Goal: Check status: Check status

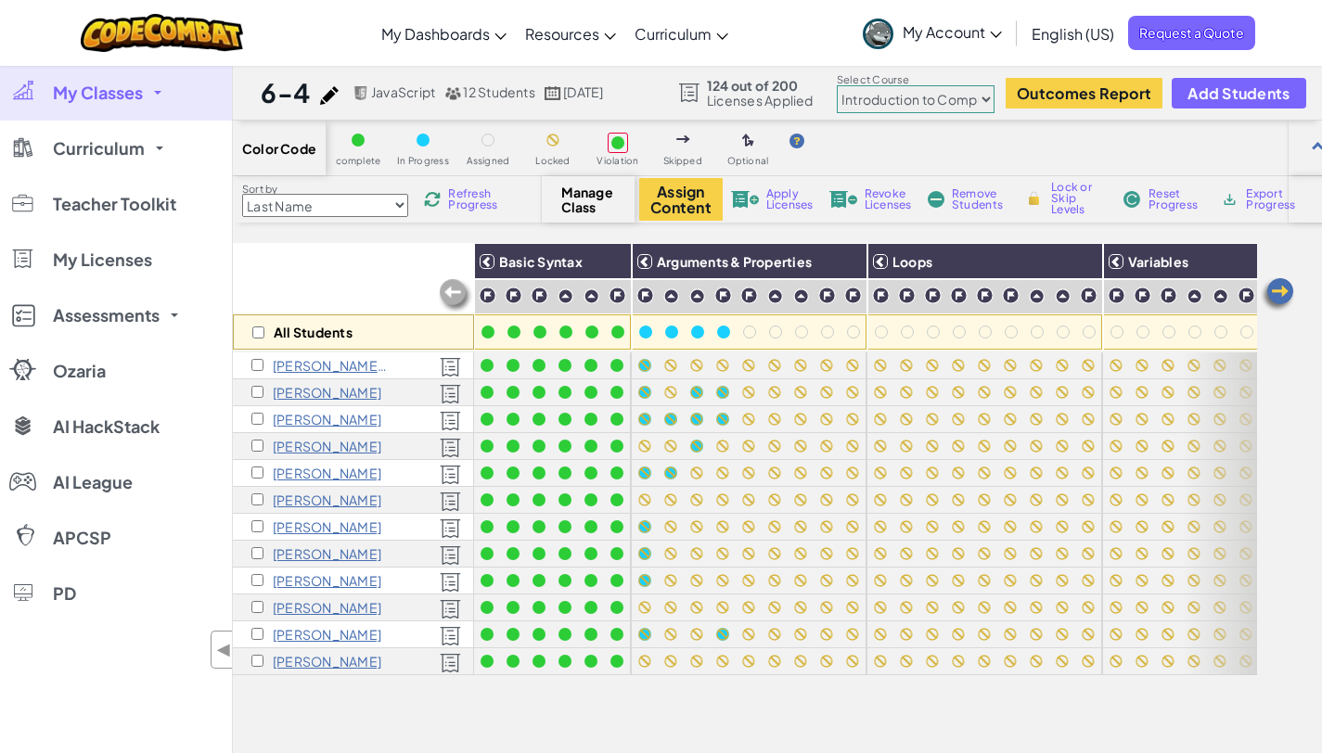
click at [57, 90] on span "My Classes" at bounding box center [98, 92] width 90 height 17
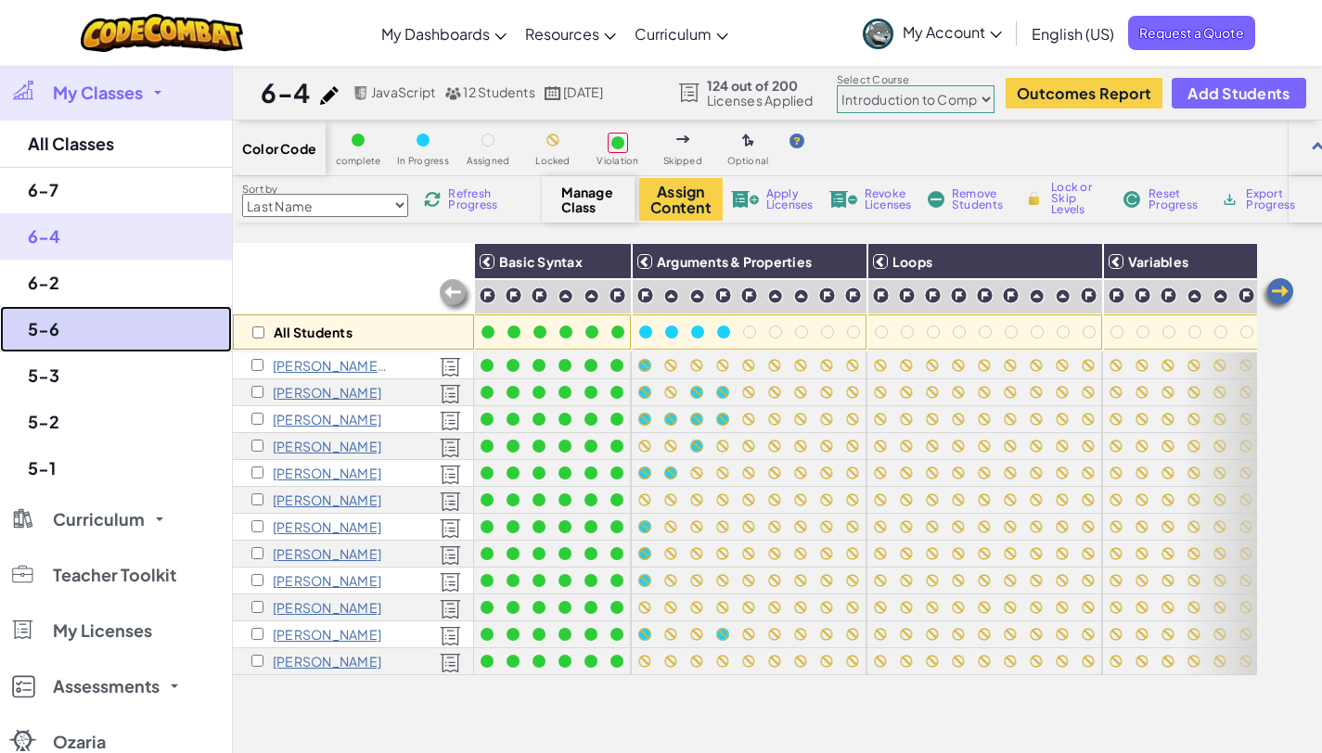
click at [70, 326] on link "5-6" at bounding box center [116, 329] width 232 height 46
select select "65f32b6c87c07dbeb5ba1936"
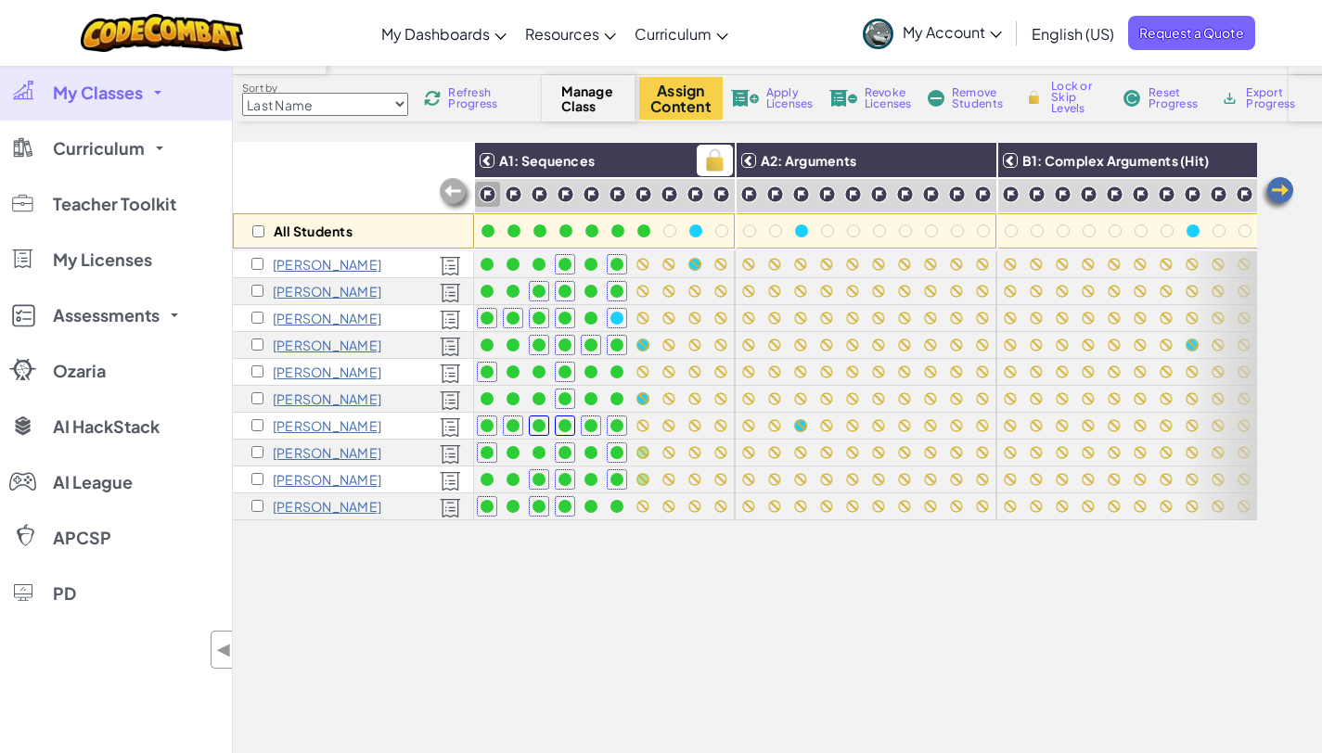
scroll to position [102, 0]
click at [1277, 194] on img at bounding box center [1276, 192] width 37 height 37
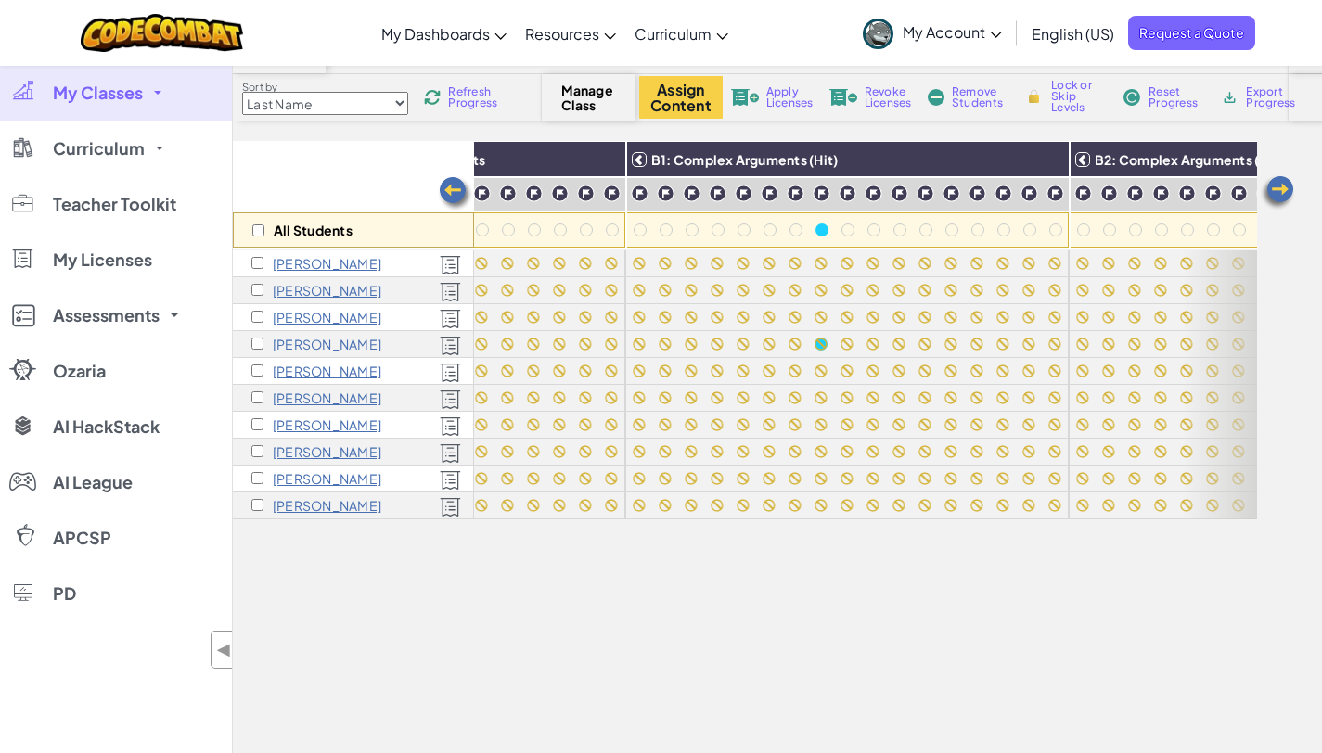
click at [446, 192] on img at bounding box center [455, 193] width 37 height 37
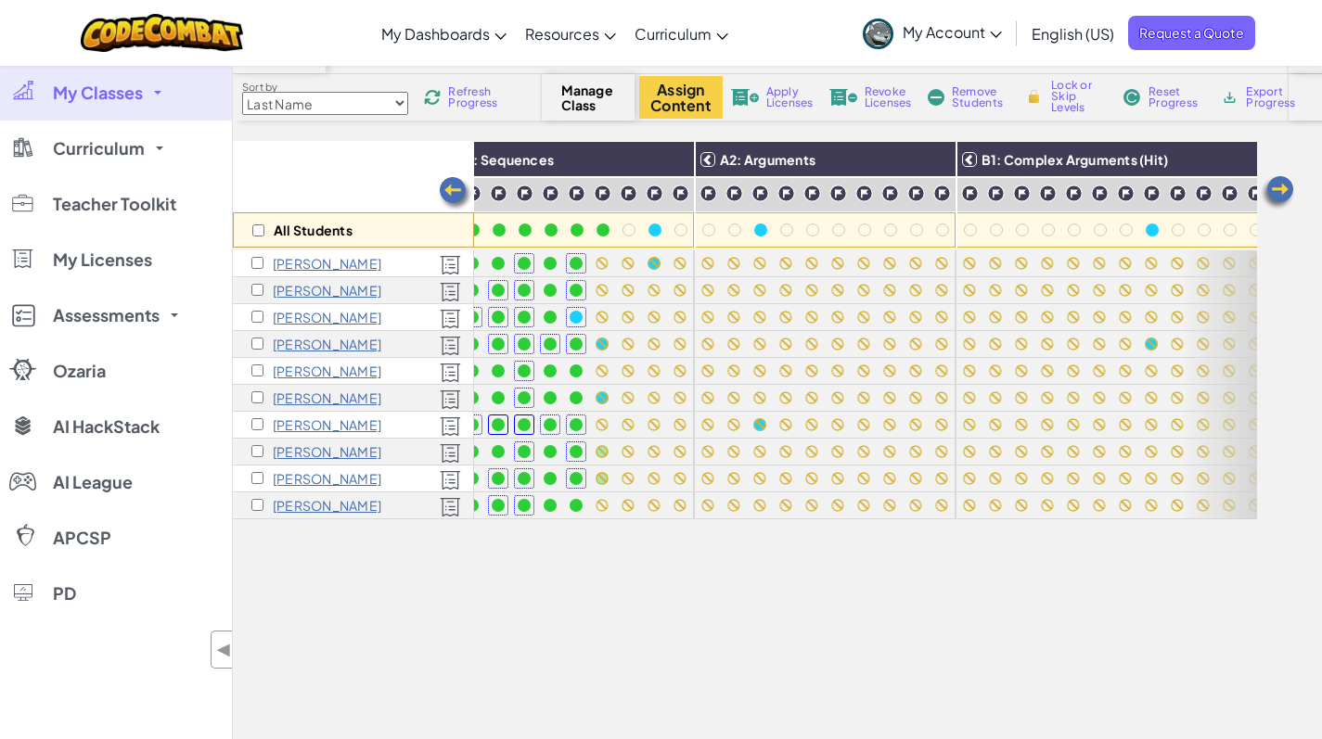
scroll to position [0, 0]
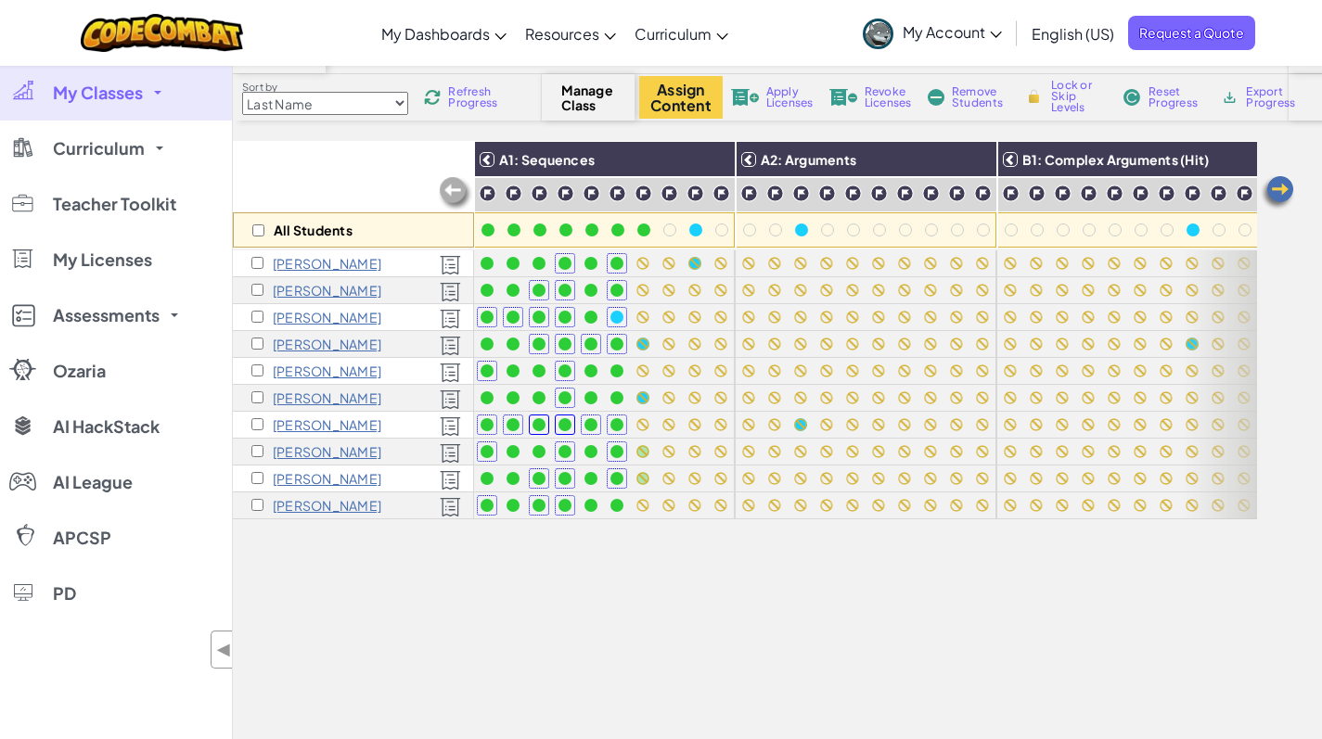
click at [1280, 187] on img at bounding box center [1276, 192] width 37 height 37
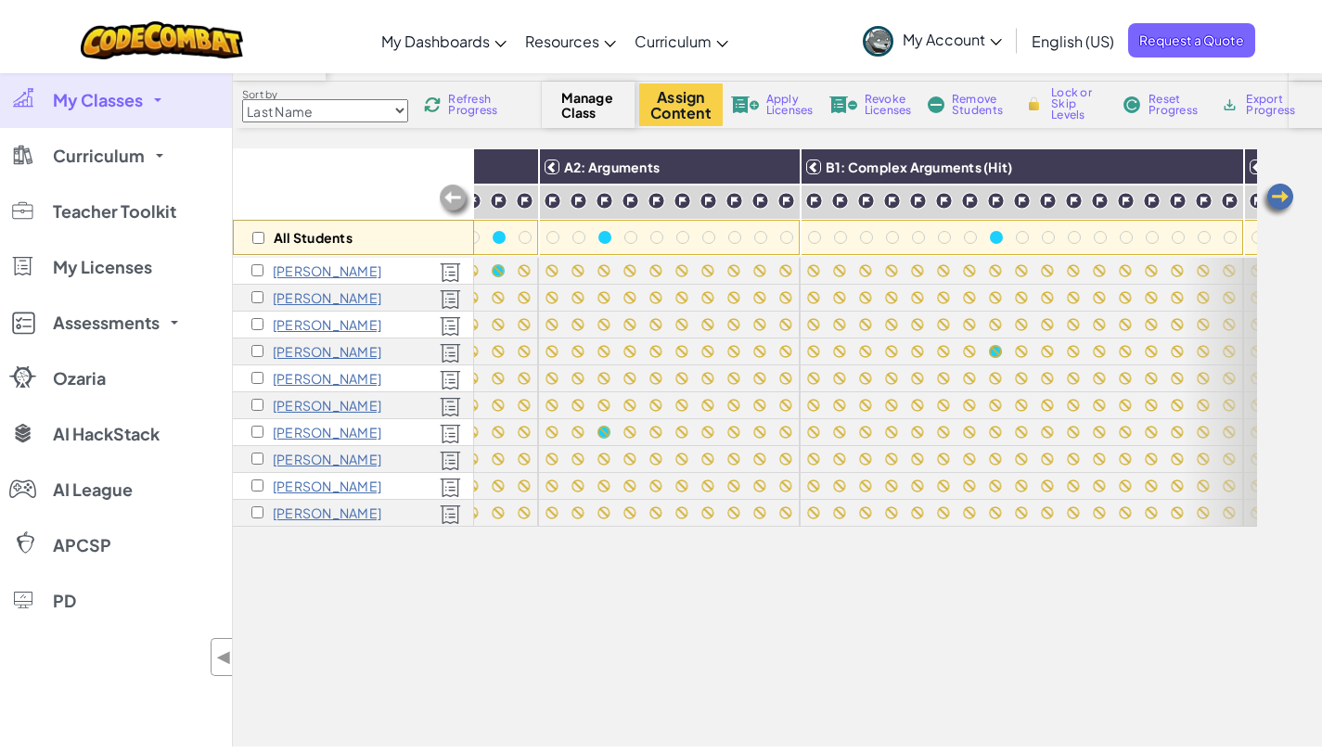
scroll to position [0, 371]
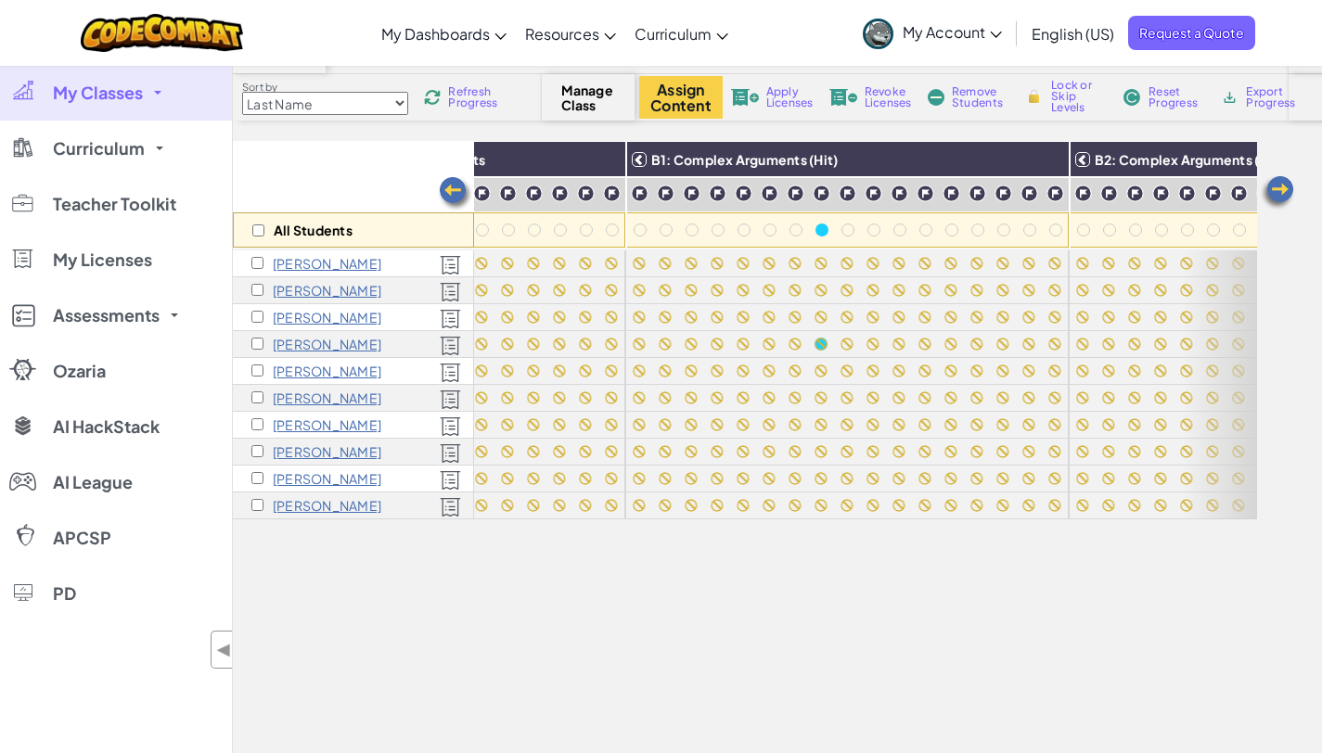
click at [449, 197] on img at bounding box center [455, 193] width 37 height 37
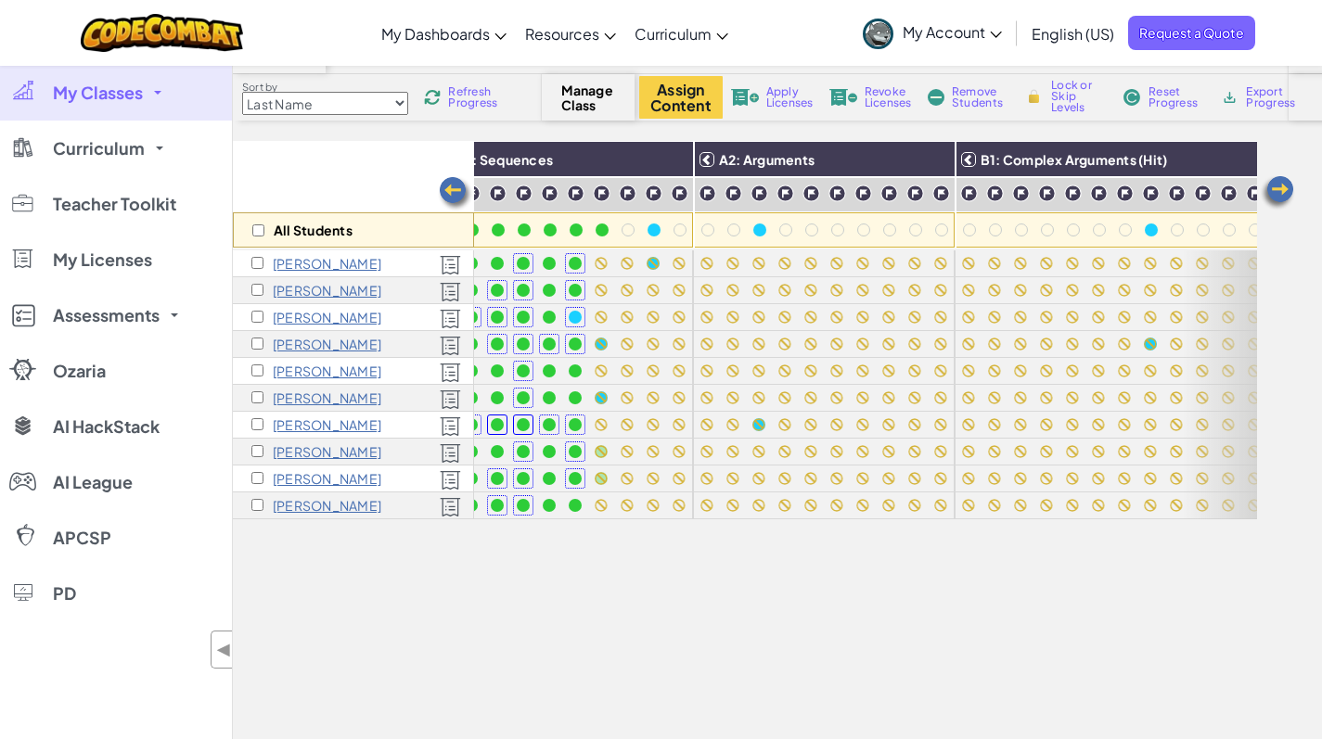
scroll to position [0, 0]
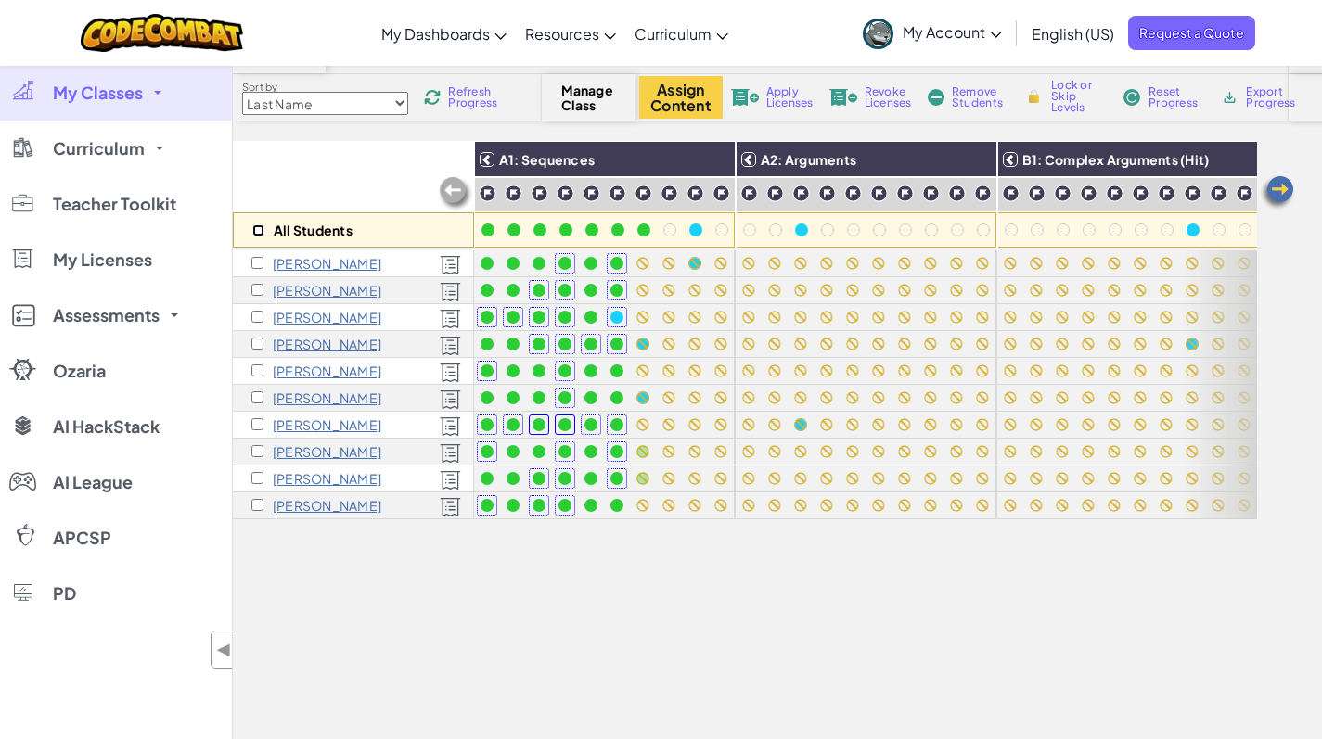
click at [255, 227] on input "checkbox" at bounding box center [258, 230] width 12 height 12
checkbox input "true"
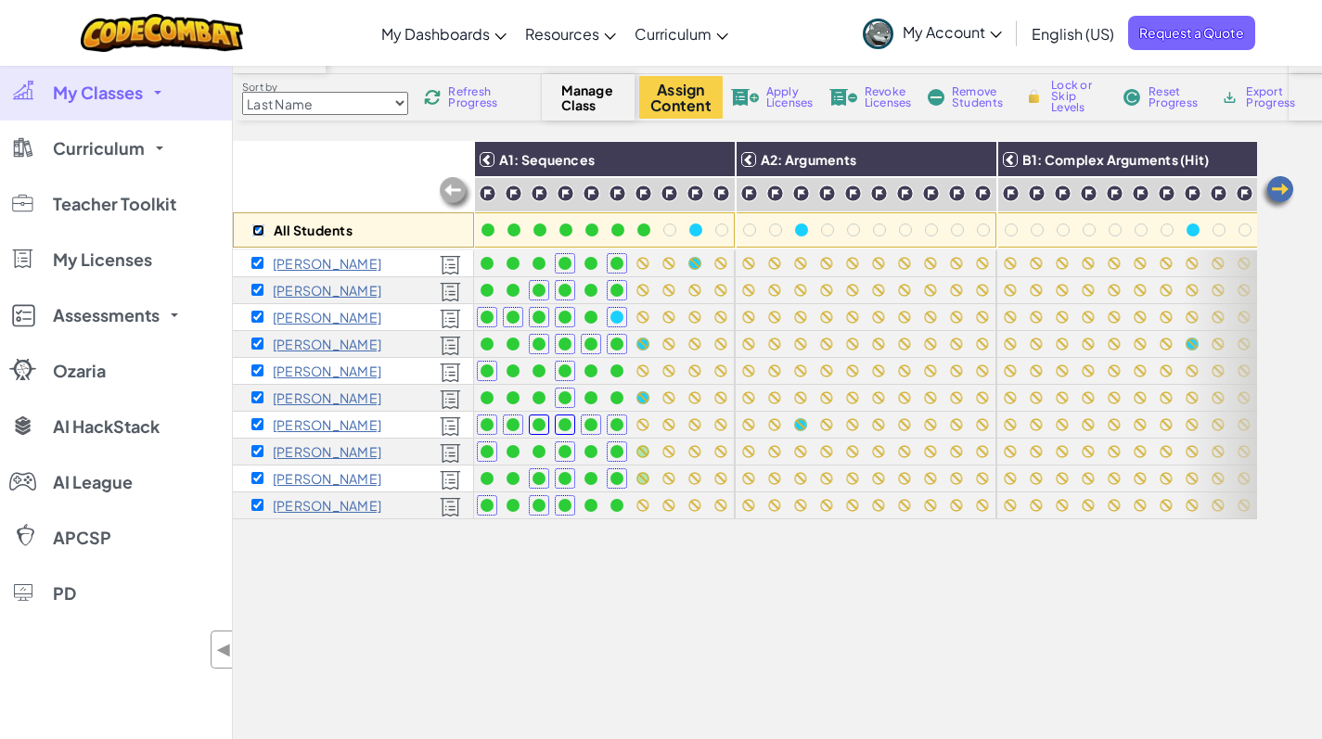
checkbox input "true"
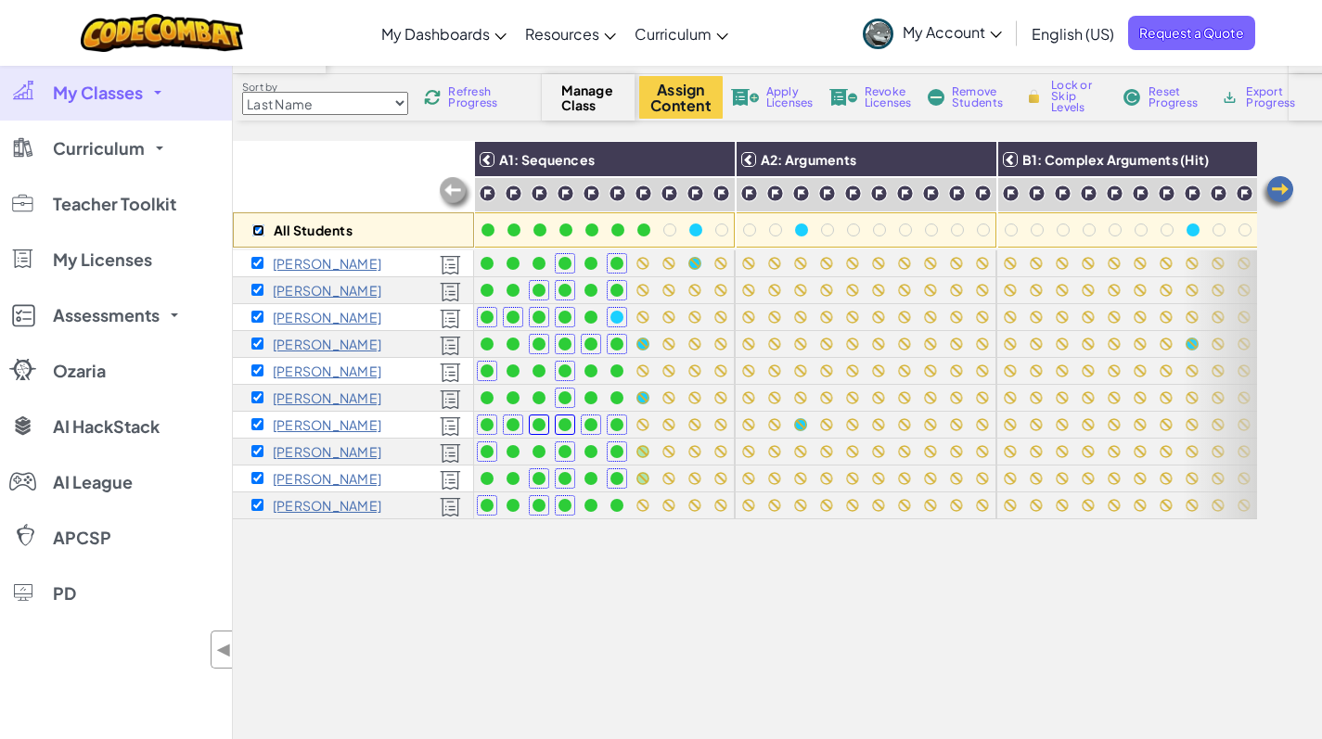
checkbox input "true"
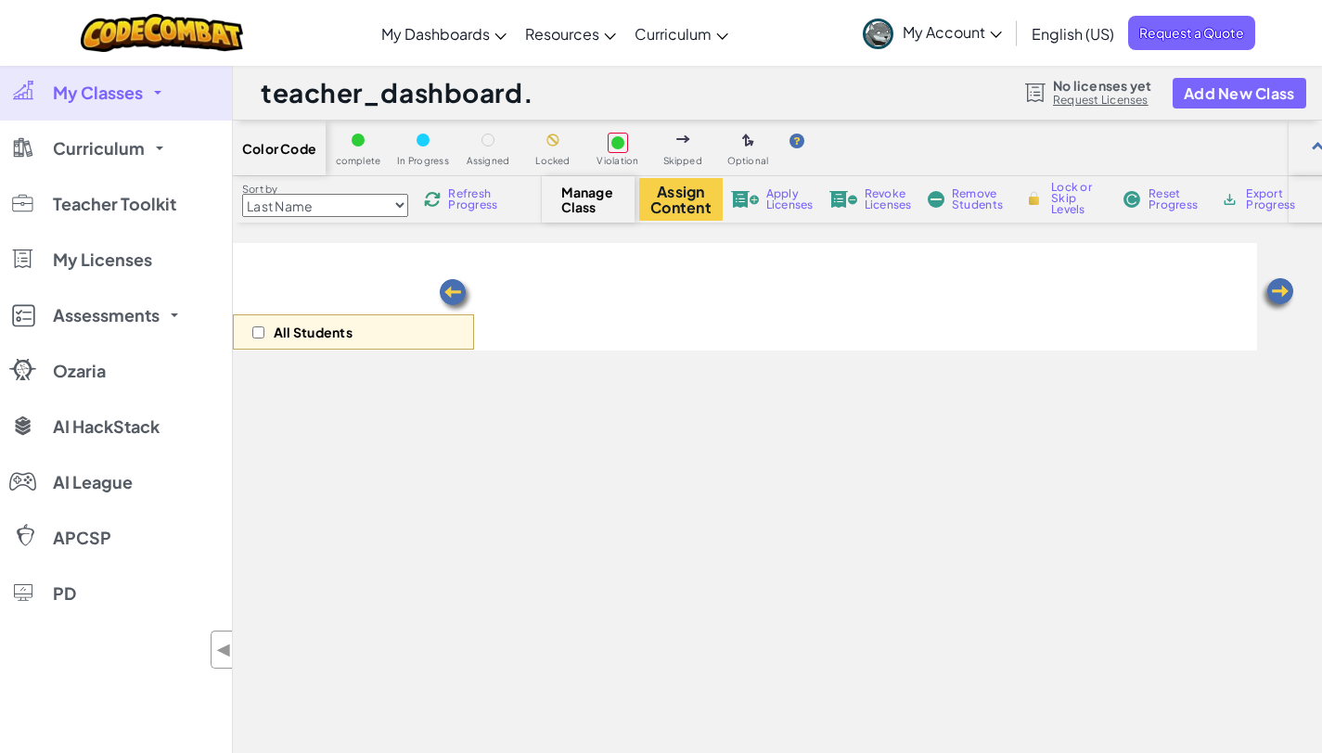
scroll to position [100, 0]
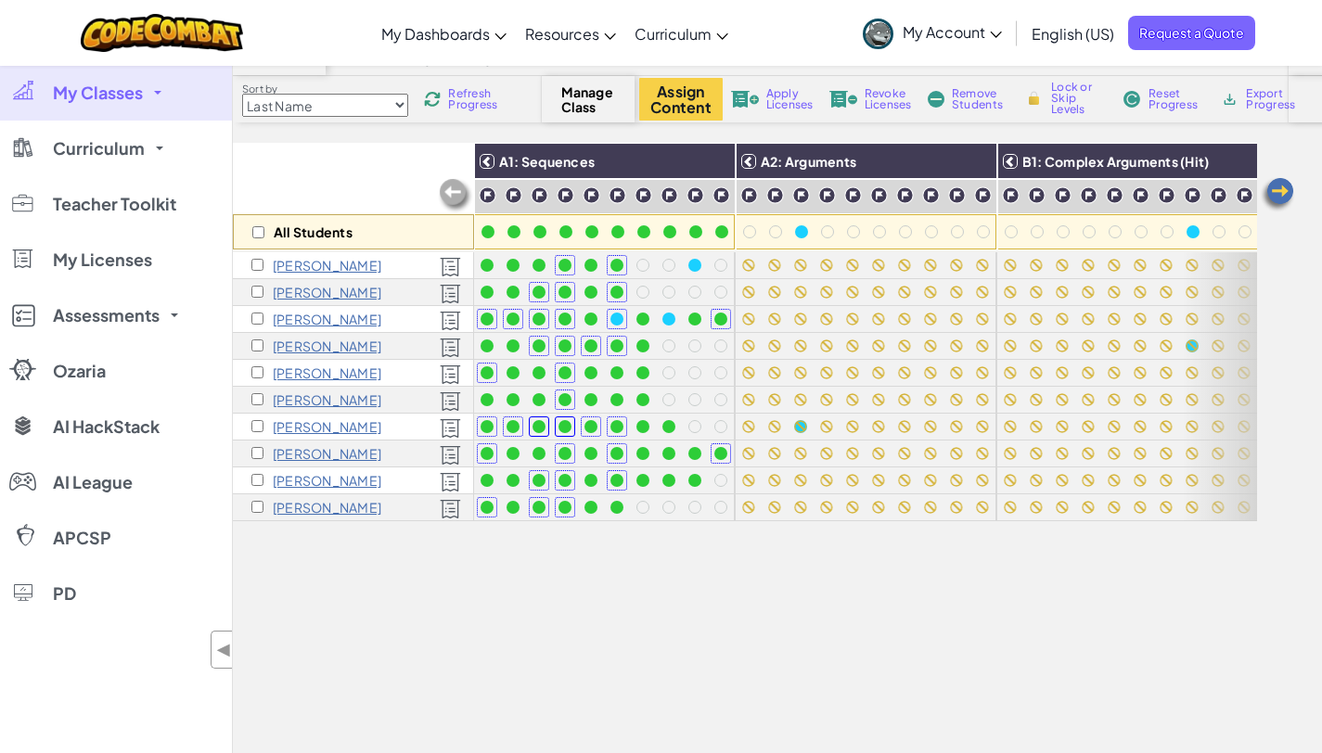
click at [264, 237] on div "All Students" at bounding box center [353, 231] width 241 height 35
click at [260, 231] on input "checkbox" at bounding box center [258, 232] width 12 height 12
checkbox input "true"
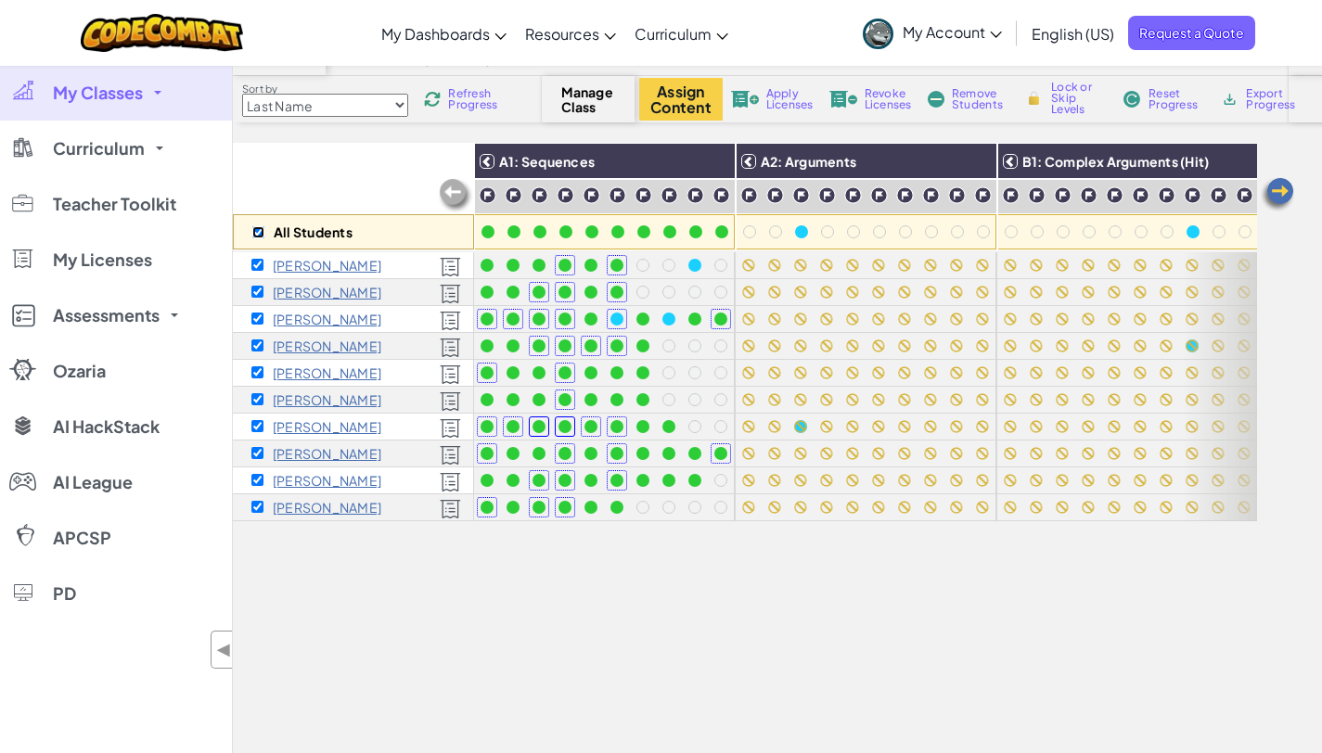
checkbox input "true"
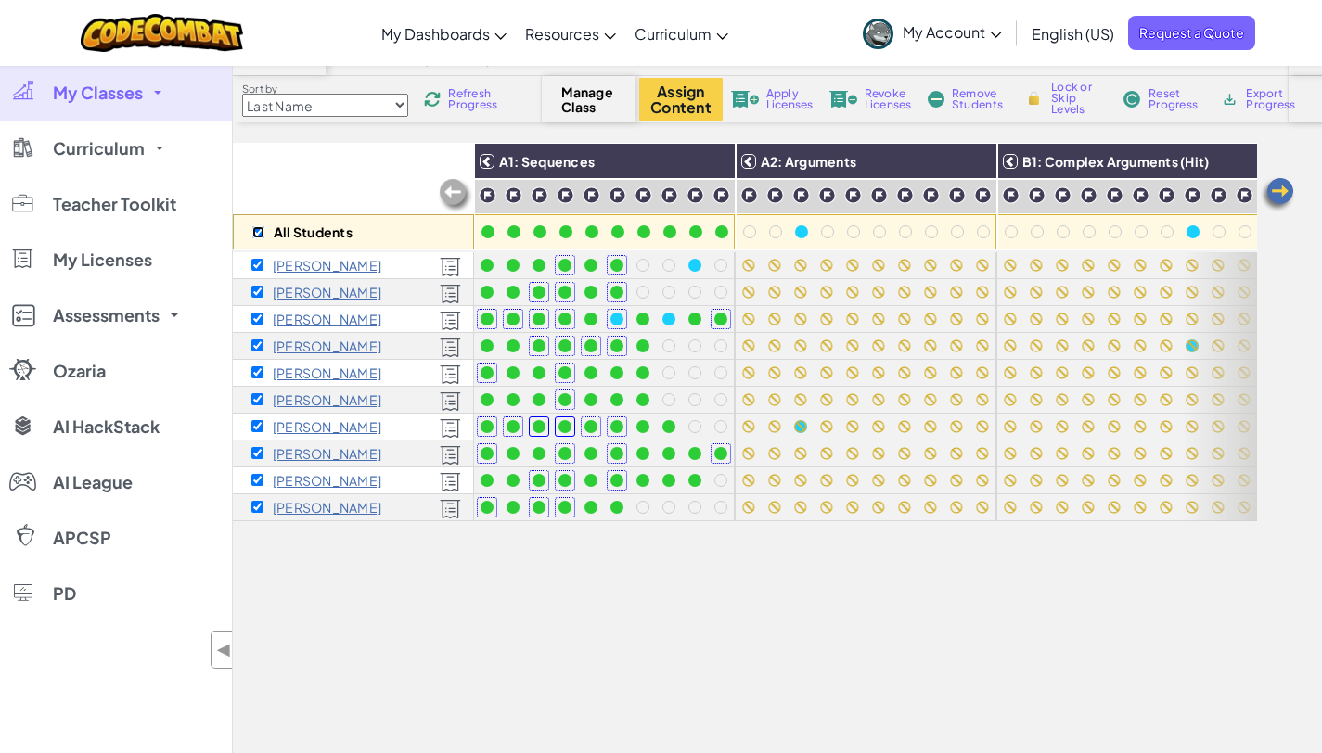
checkbox input "true"
click at [468, 102] on span "Refresh Progress" at bounding box center [476, 99] width 57 height 22
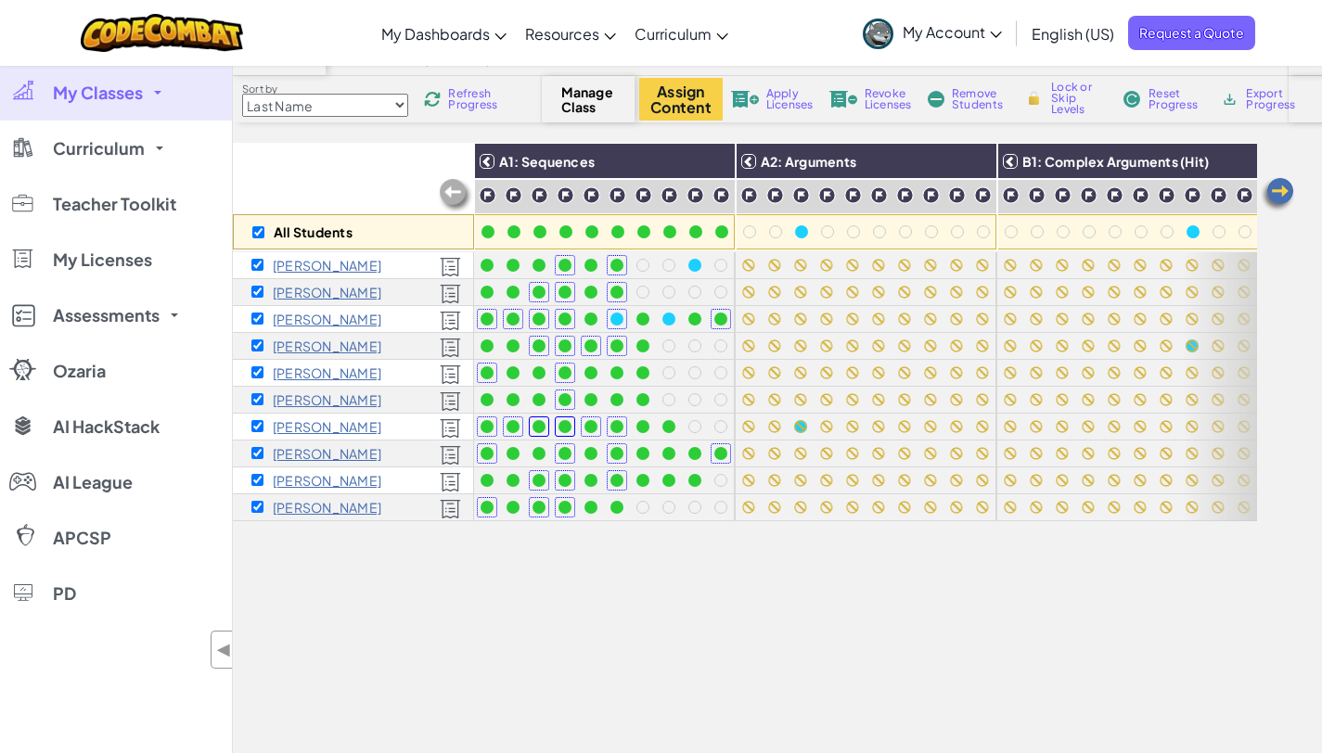
click at [468, 102] on span "Refresh Progress" at bounding box center [476, 99] width 57 height 22
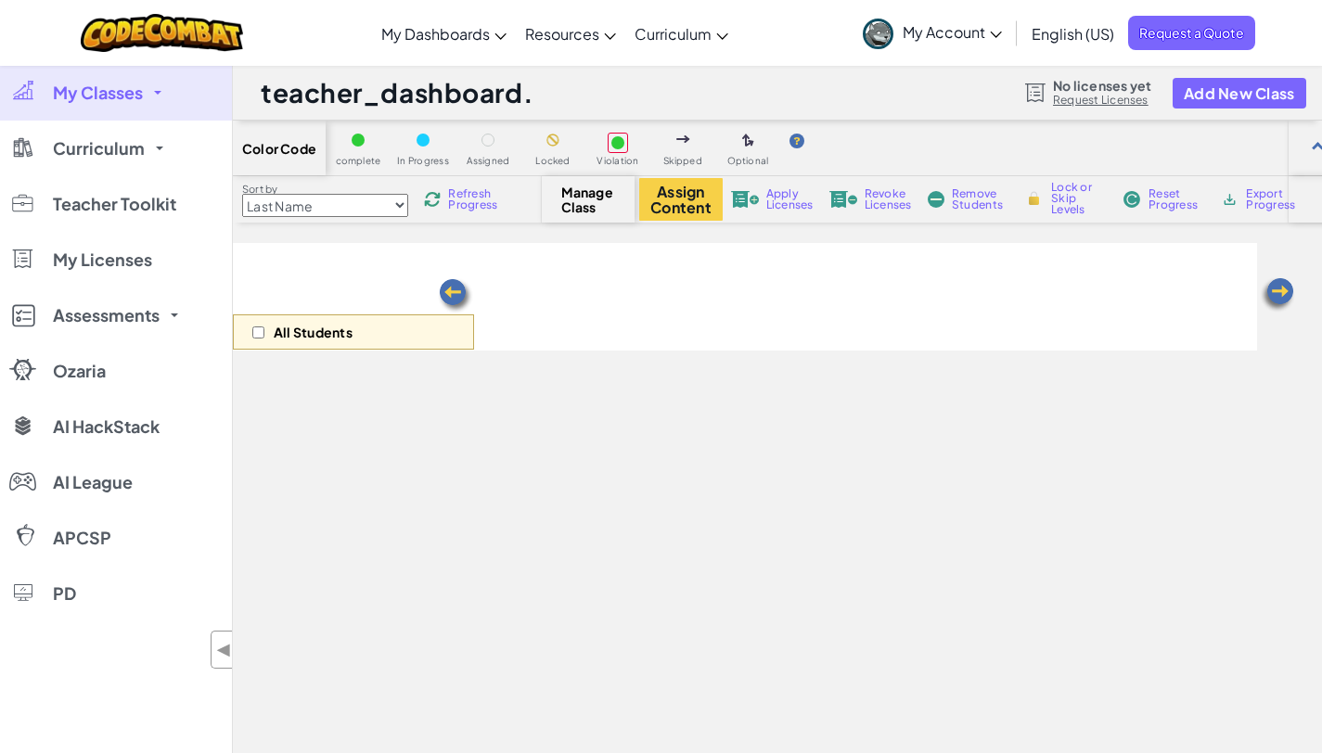
scroll to position [99, 0]
